Goal: Task Accomplishment & Management: Manage account settings

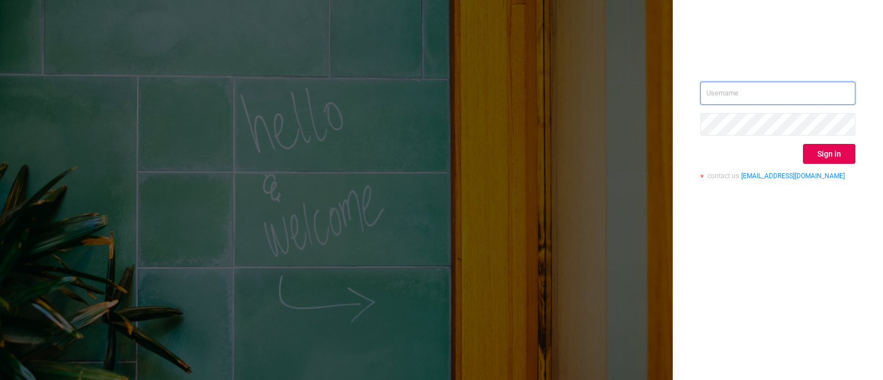
click at [754, 84] on input "text" at bounding box center [778, 93] width 155 height 23
type input "[EMAIL_ADDRESS][DOMAIN_NAME]"
click at [814, 150] on button "Sign in" at bounding box center [829, 154] width 52 height 20
